Goal: Navigation & Orientation: Go to known website

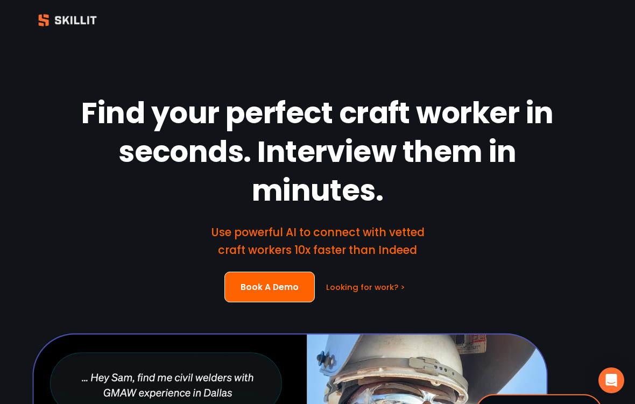
click at [594, 38] on div at bounding box center [317, 20] width 635 height 37
click at [589, 23] on div at bounding box center [317, 20] width 635 height 25
click at [61, 128] on h1 "Find your perfect craft worker in seconds. Interview them in minutes." at bounding box center [318, 153] width 524 height 116
click at [68, 180] on h1 "Find your perfect craft worker in seconds. Interview them in minutes." at bounding box center [318, 153] width 524 height 116
